Goal: Check status: Check status

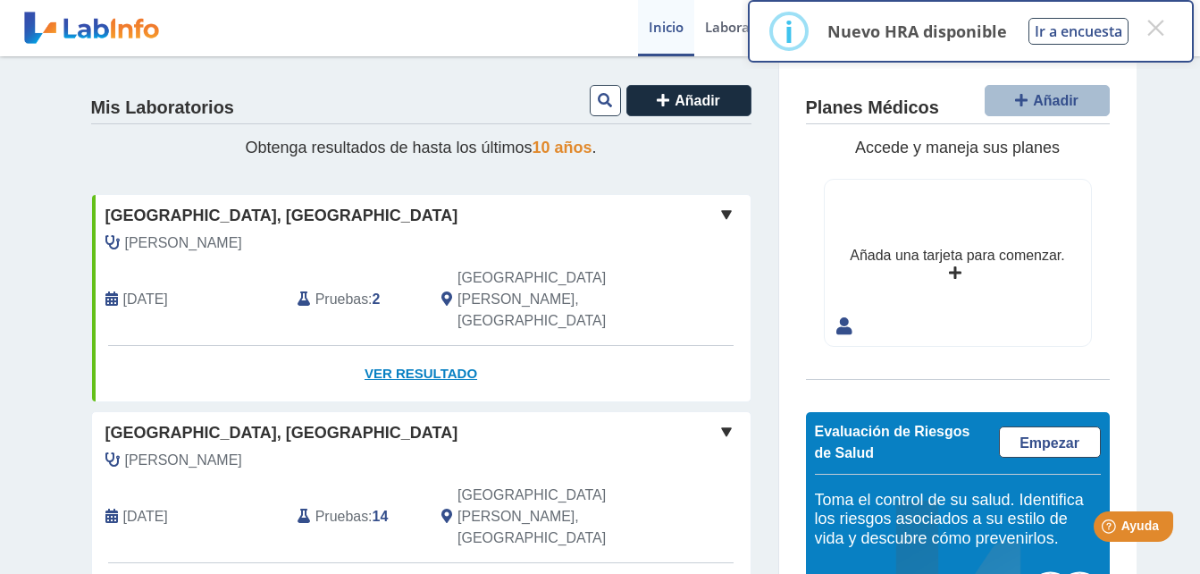
click at [420, 346] on link "Ver Resultado" at bounding box center [421, 374] width 659 height 56
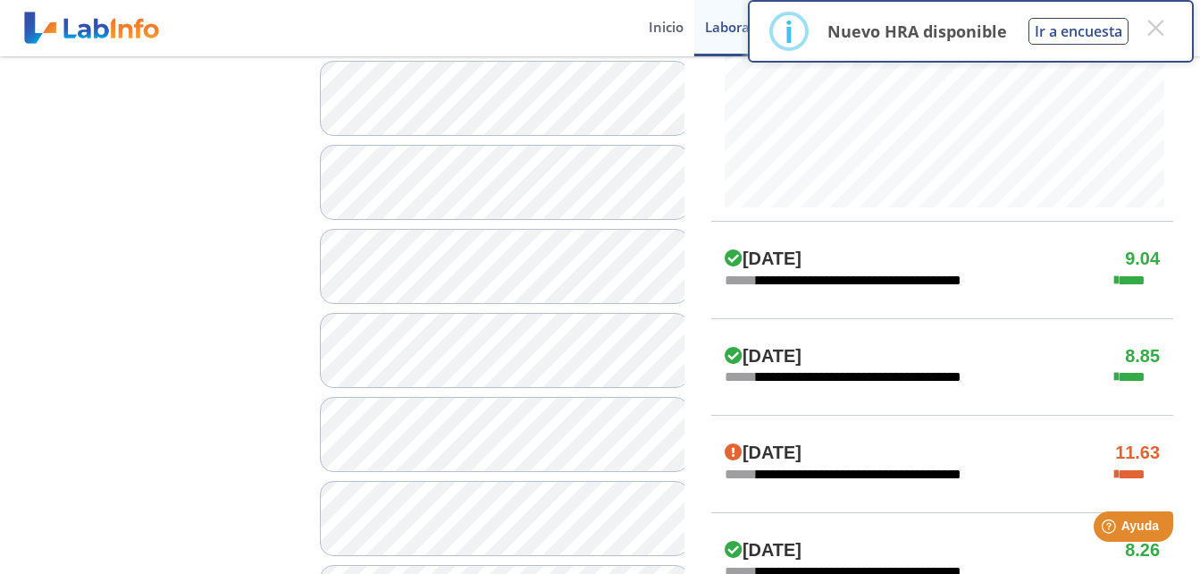
scroll to position [771, 0]
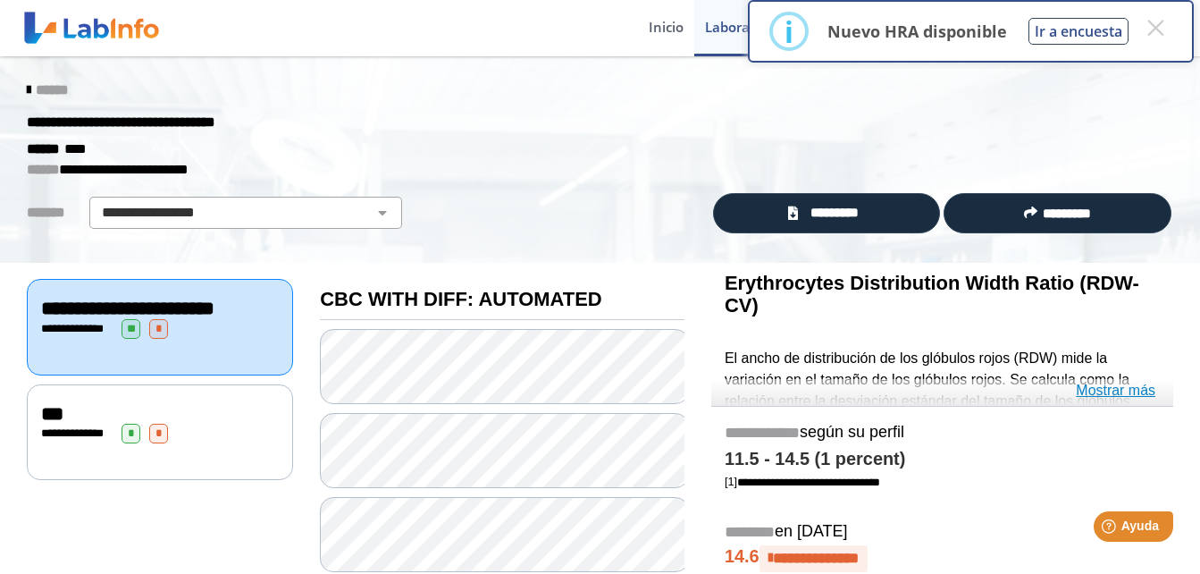
click at [1095, 391] on link "Mostrar más" at bounding box center [1116, 390] width 80 height 21
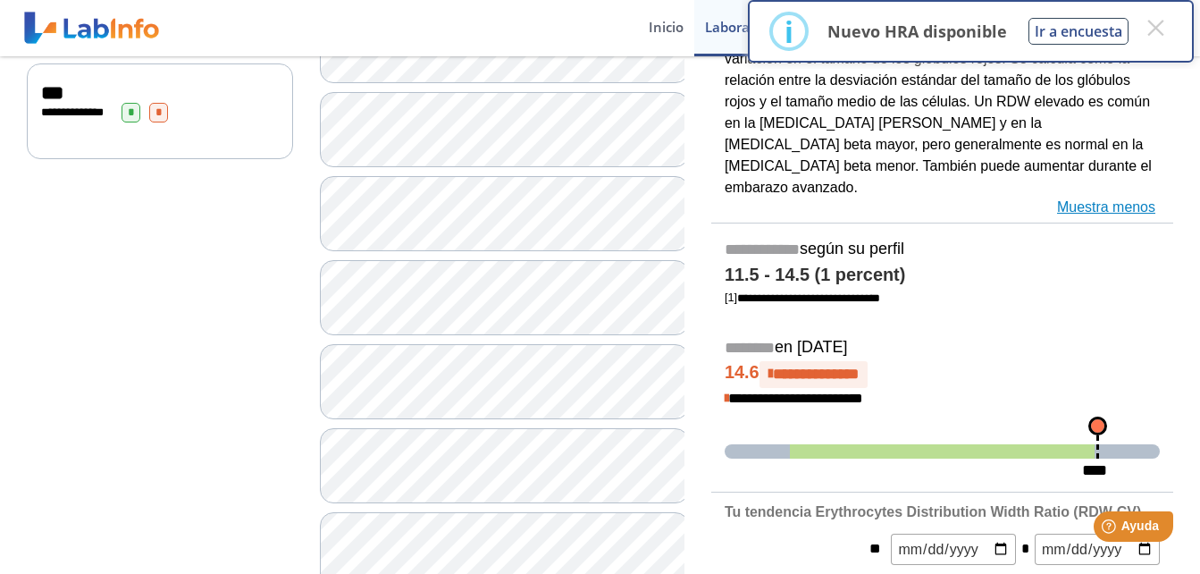
scroll to position [338, 0]
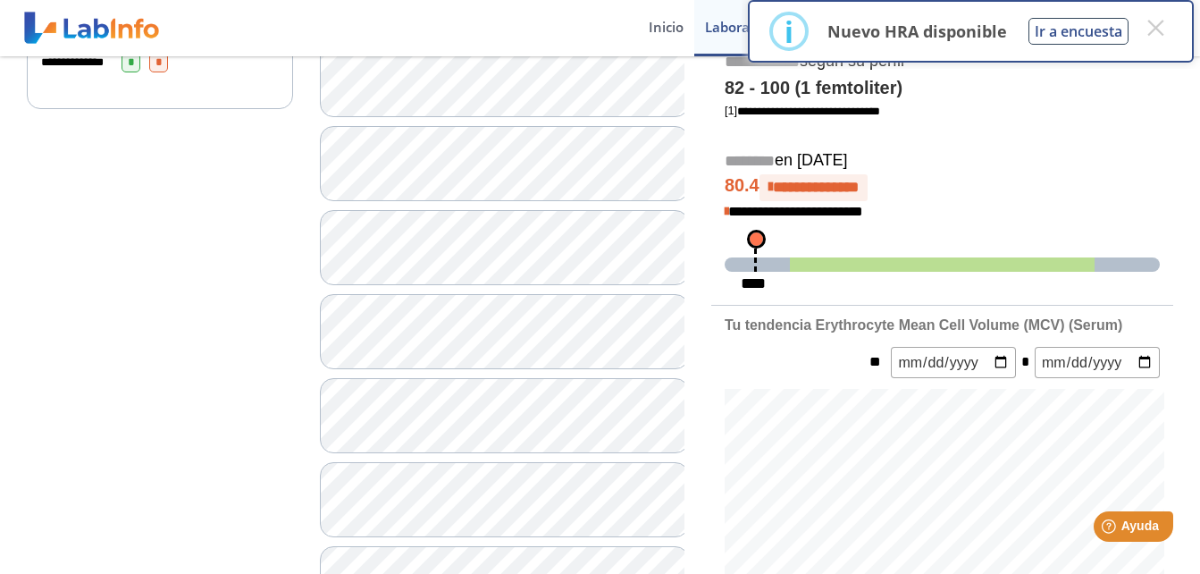
scroll to position [391, 0]
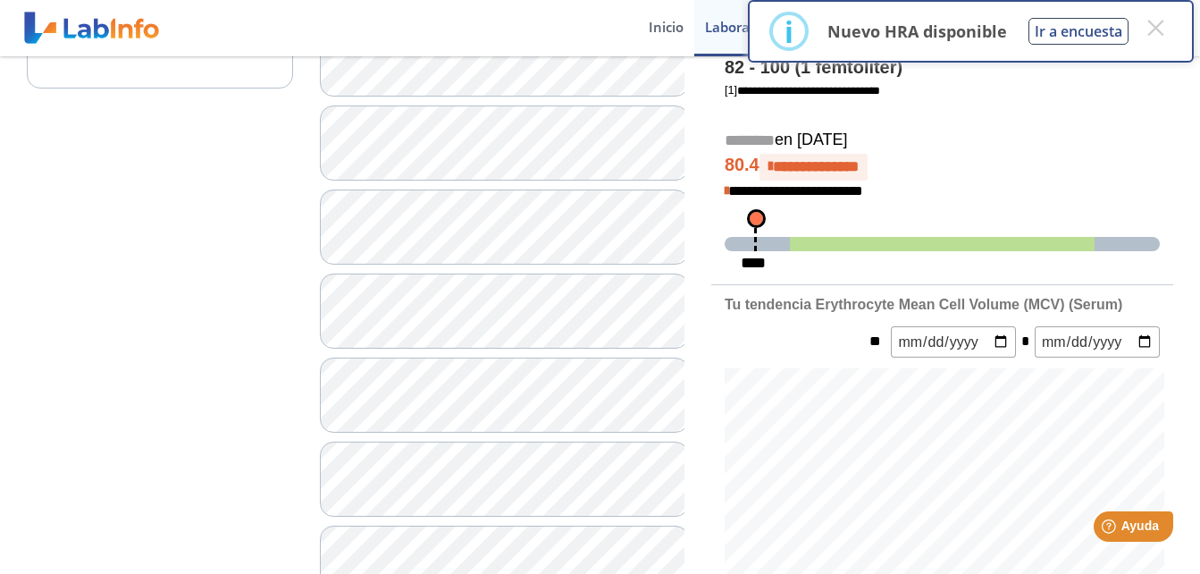
click at [1113, 176] on h4 "**********" at bounding box center [942, 167] width 435 height 27
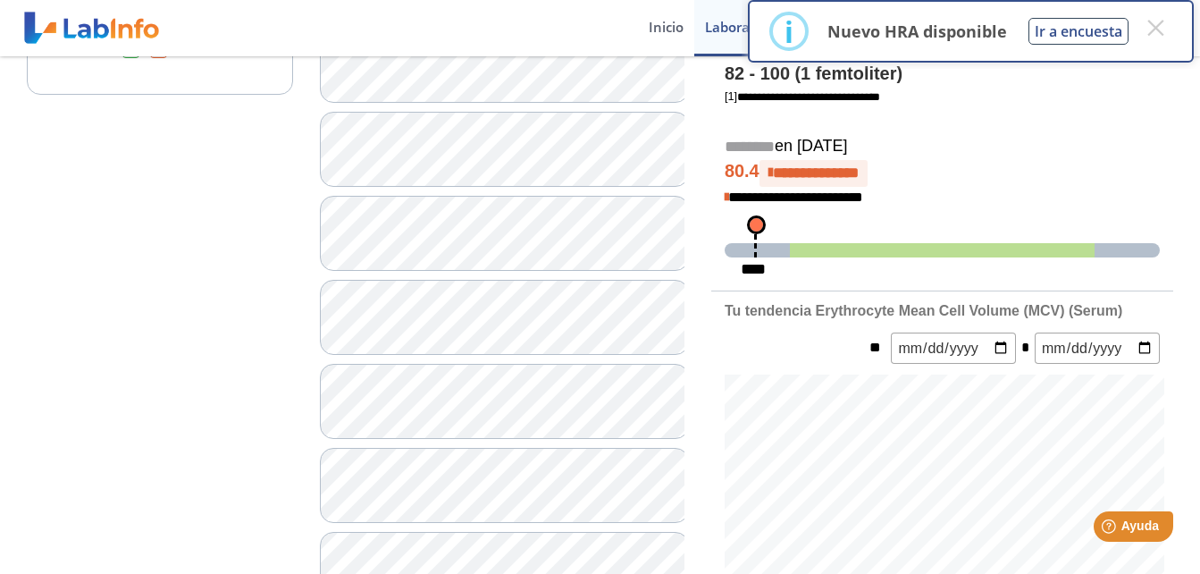
scroll to position [398, 0]
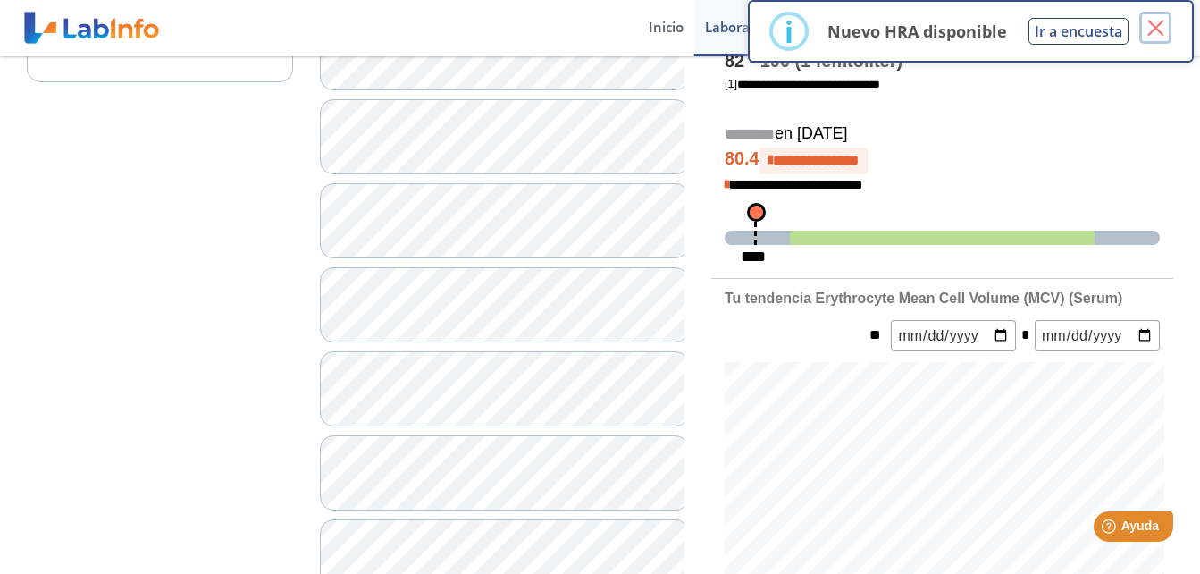
click at [1155, 29] on button "×" at bounding box center [1156, 28] width 32 height 32
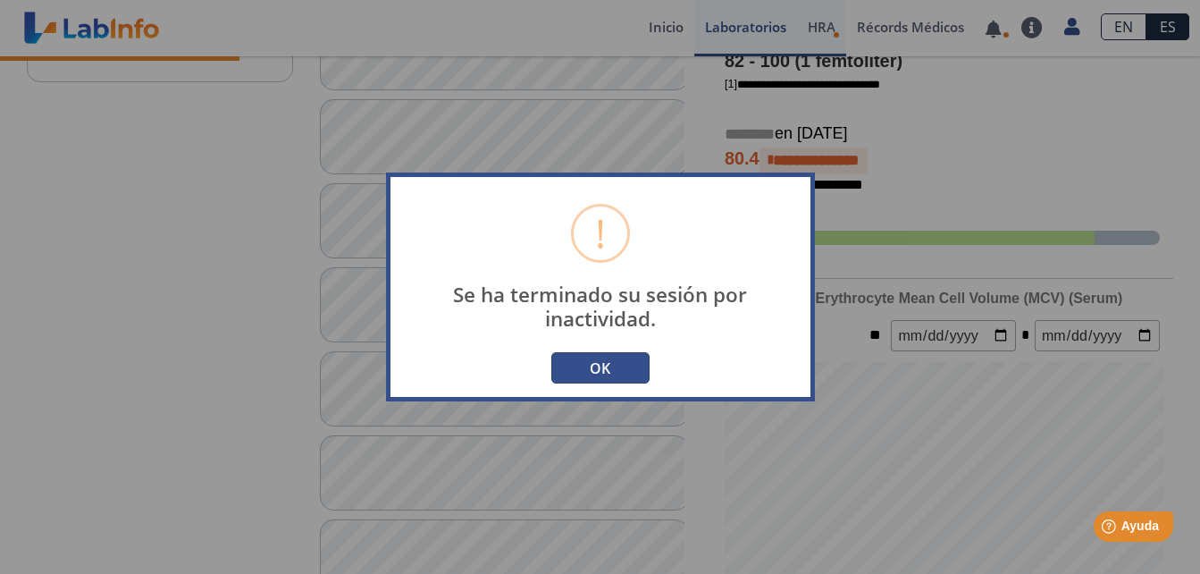
scroll to position [122, 0]
